Goal: Download file/media

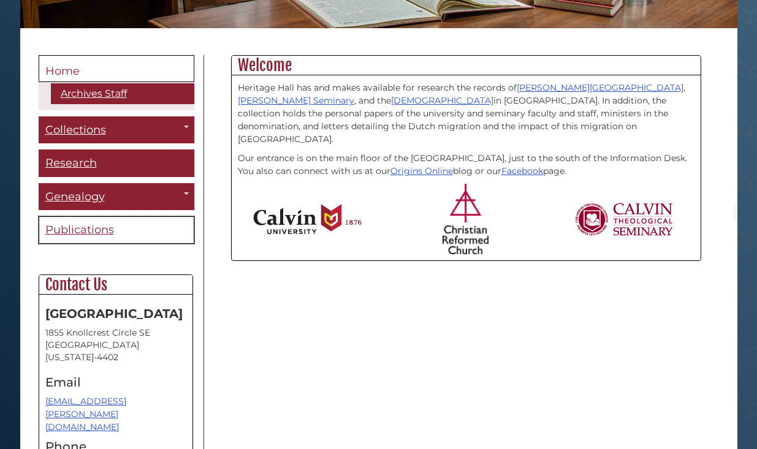
scroll to position [312, 0]
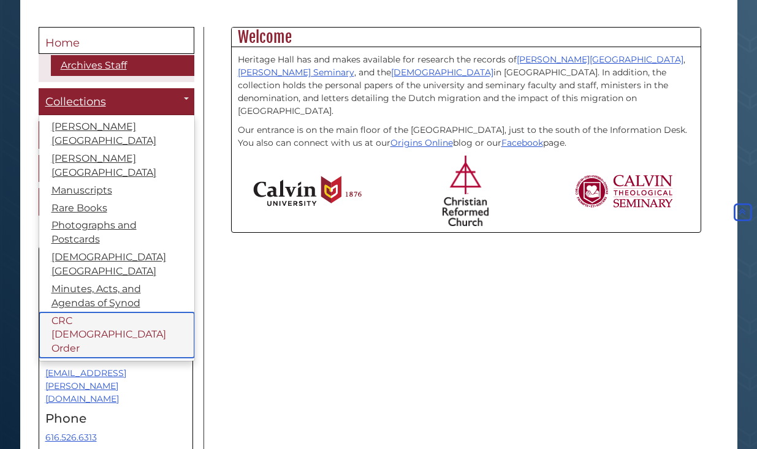
click at [88, 312] on link "CRC [DEMOGRAPHIC_DATA] Order" at bounding box center [116, 335] width 155 height 46
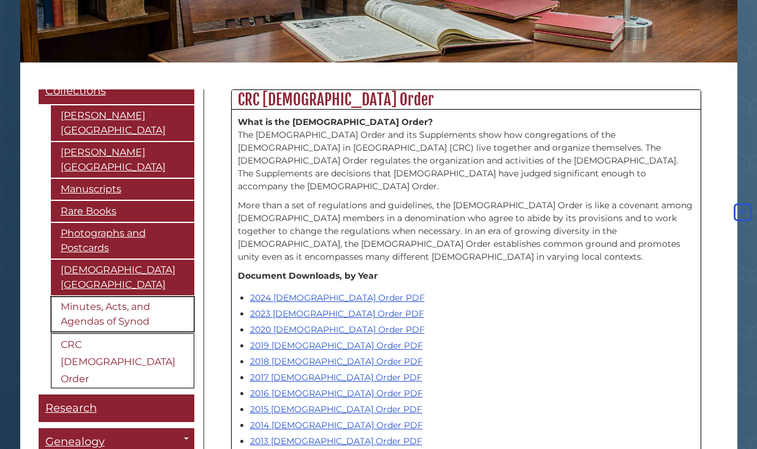
scroll to position [66, 0]
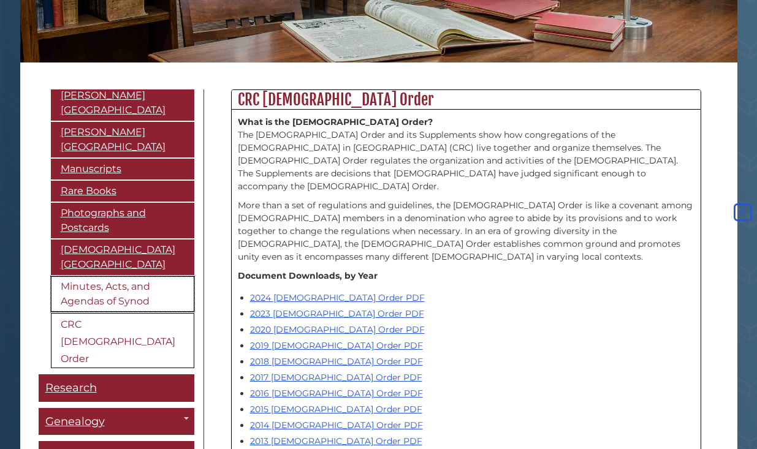
click at [118, 282] on link "Minutes, Acts, and Agendas of Synod" at bounding box center [122, 294] width 143 height 36
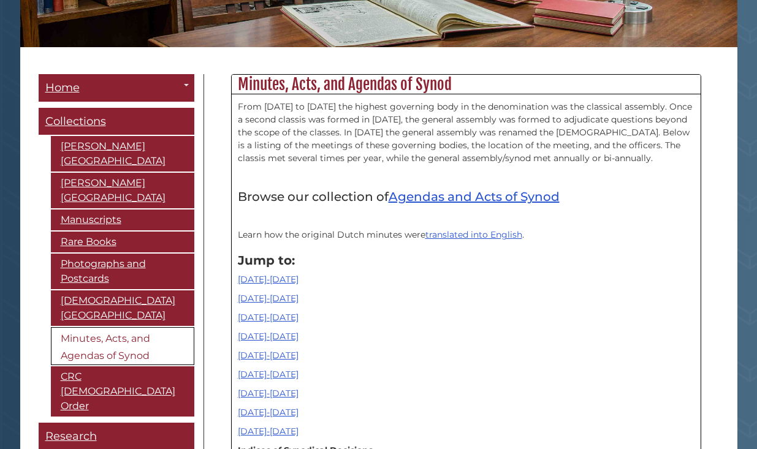
scroll to position [312, 0]
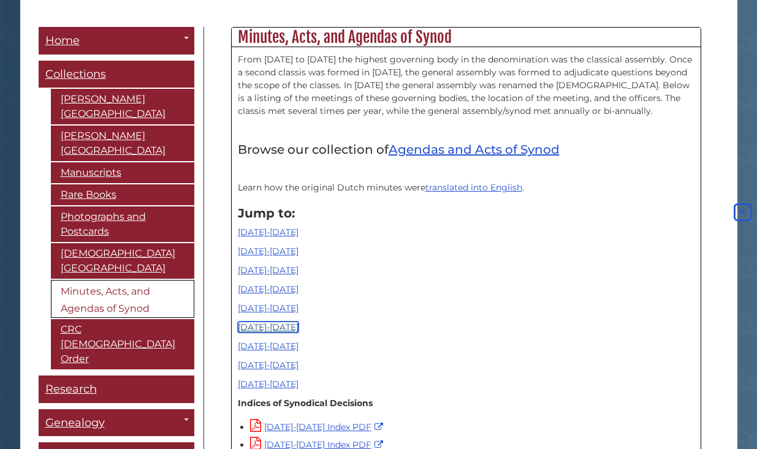
click at [257, 328] on link "[DATE]-[DATE]" at bounding box center [268, 327] width 61 height 11
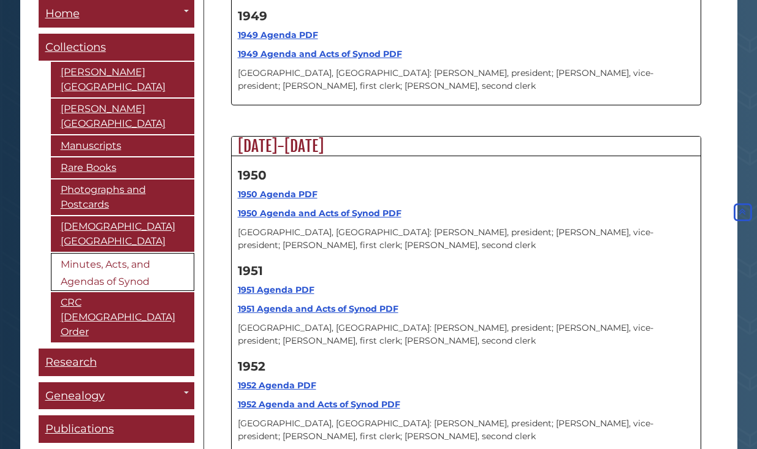
scroll to position [8187, 0]
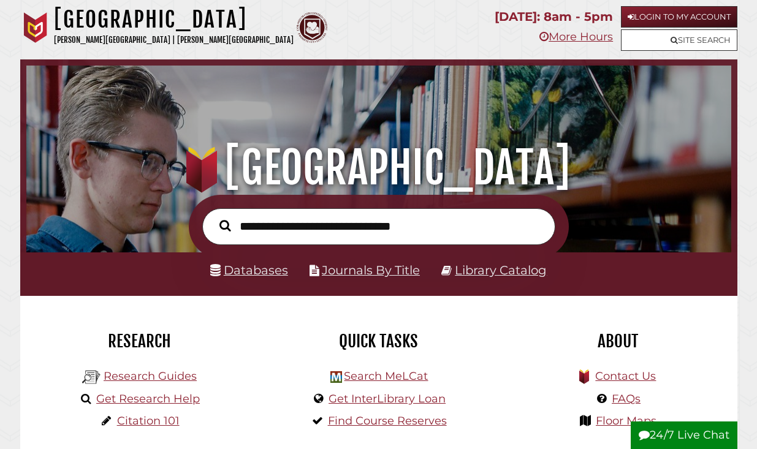
scroll to position [233, 698]
click at [658, 198] on div at bounding box center [378, 226] width 717 height 63
